Goal: Task Accomplishment & Management: Manage account settings

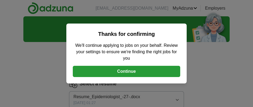
click at [143, 69] on button "Continue" at bounding box center [126, 71] width 107 height 11
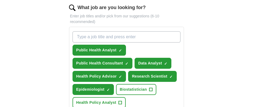
scroll to position [185, 0]
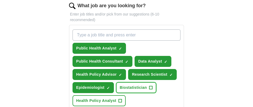
click at [150, 86] on span "+" at bounding box center [150, 88] width 3 height 4
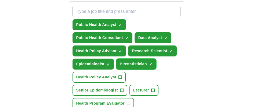
scroll to position [208, 0]
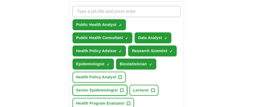
click at [122, 89] on span "+" at bounding box center [121, 91] width 3 height 4
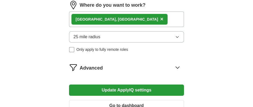
scroll to position [333, 0]
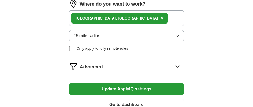
click at [130, 85] on button "Update ApplyIQ settings" at bounding box center [126, 89] width 115 height 11
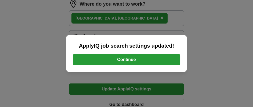
click at [133, 60] on button "Continue" at bounding box center [126, 59] width 107 height 11
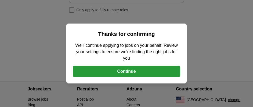
scroll to position [372, 0]
click at [128, 73] on button "Continue" at bounding box center [126, 71] width 107 height 11
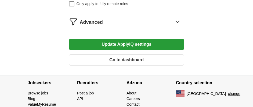
scroll to position [380, 0]
